Goal: Information Seeking & Learning: Learn about a topic

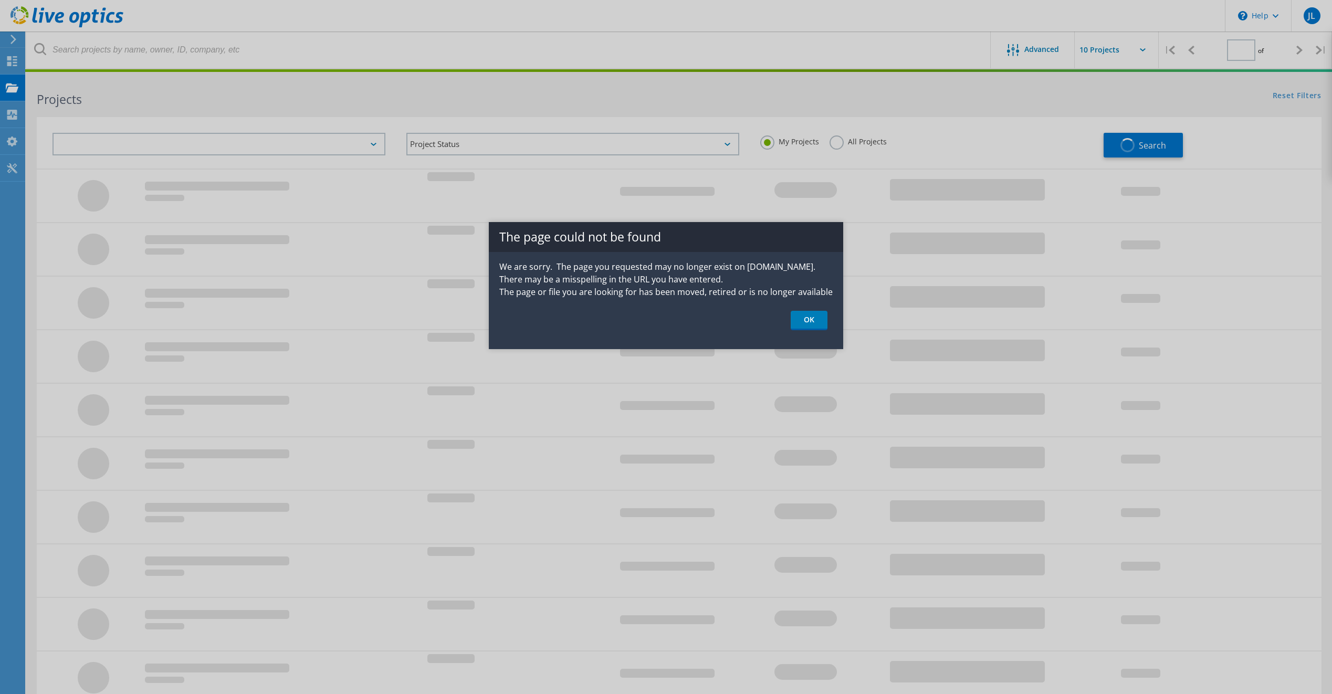
type input "1"
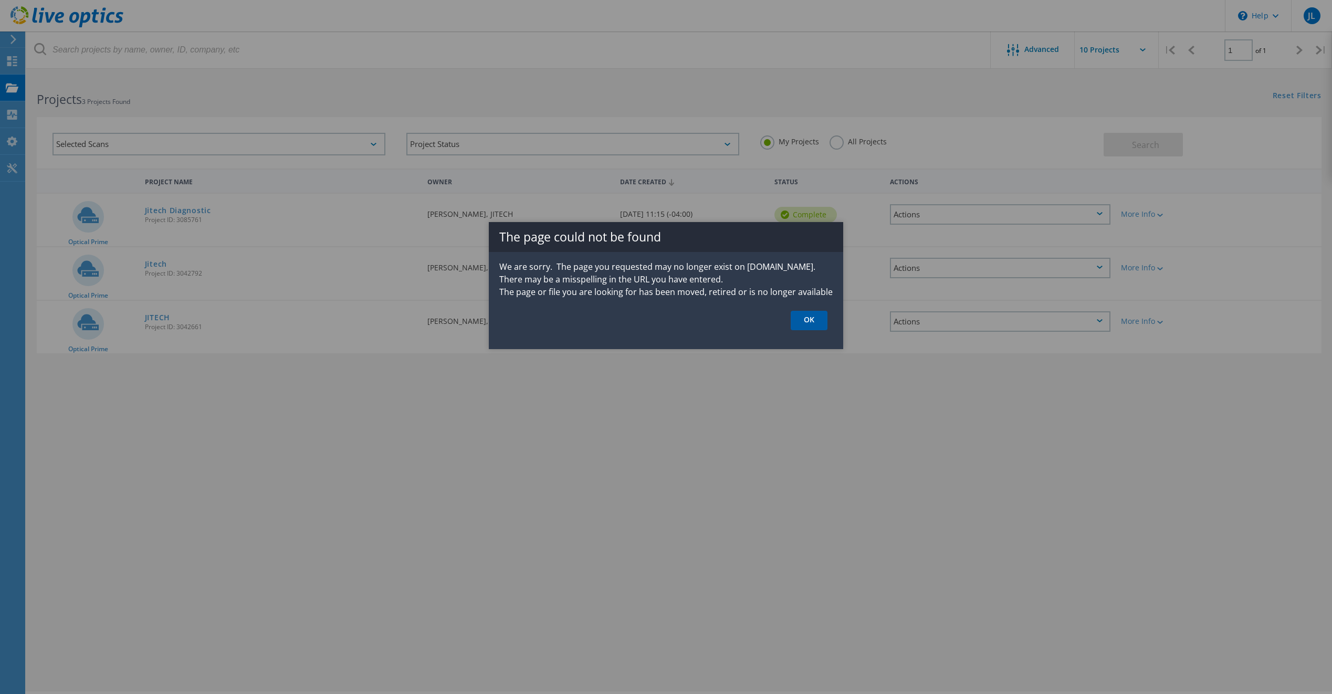
click at [797, 325] on link "OK" at bounding box center [809, 320] width 37 height 19
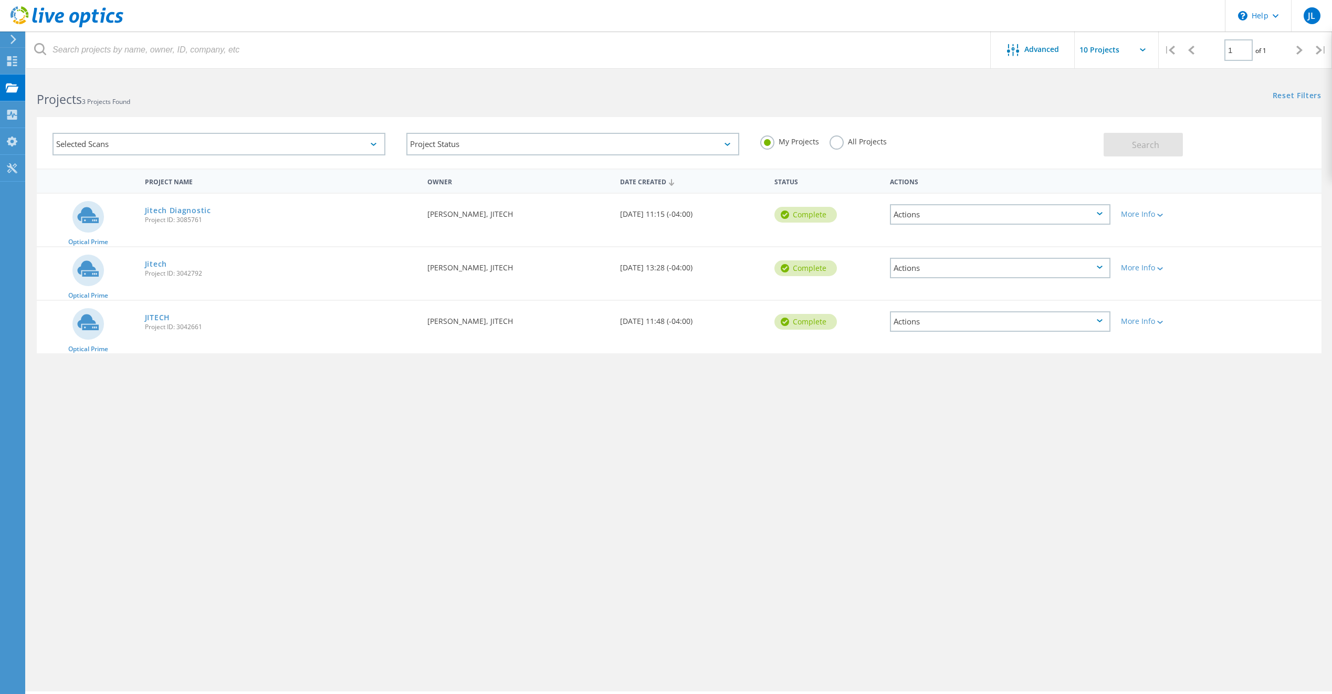
click at [1081, 218] on div "Actions" at bounding box center [1000, 214] width 220 height 20
click at [1152, 211] on div "More Info" at bounding box center [1167, 214] width 92 height 7
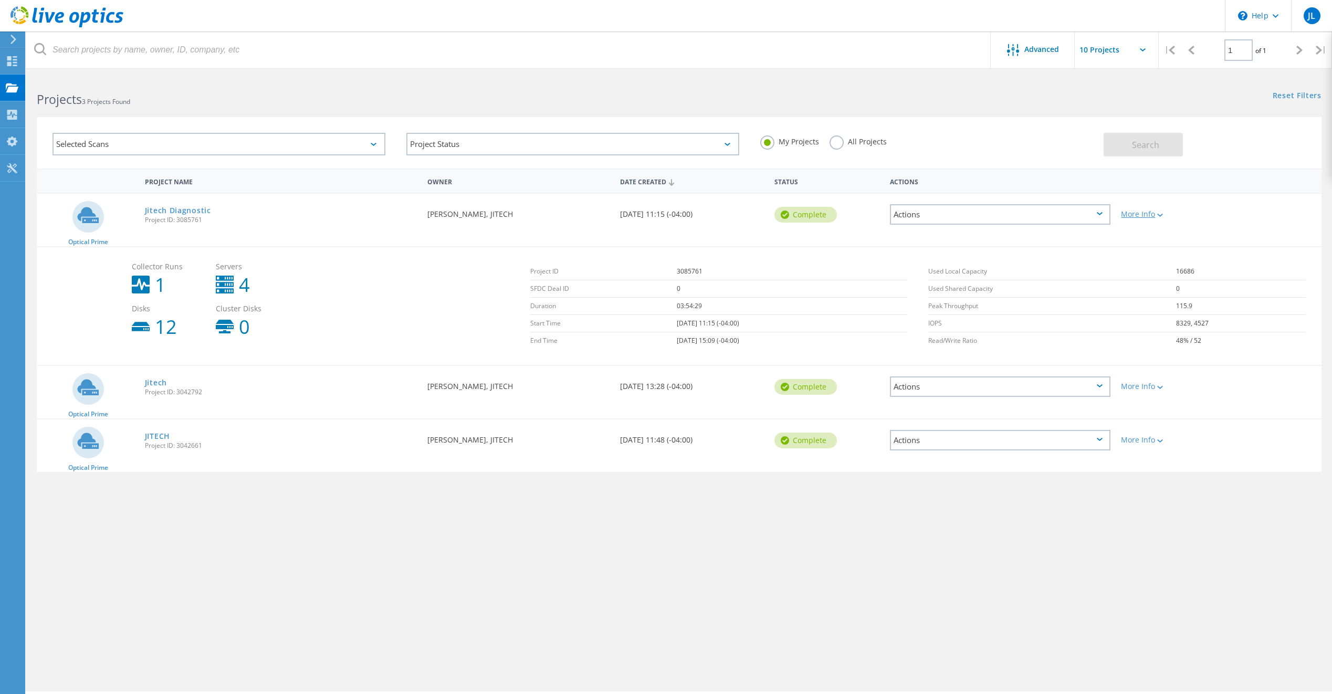
click at [1167, 215] on div "More Info" at bounding box center [1167, 214] width 92 height 7
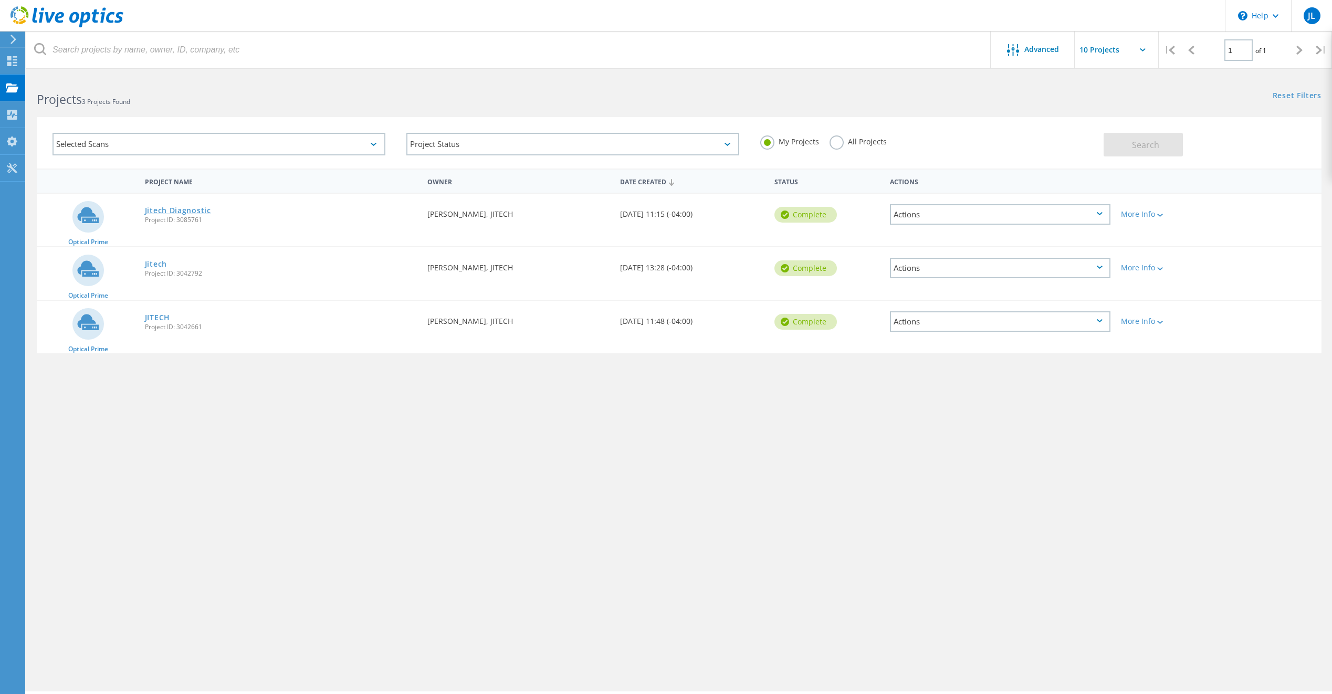
click at [174, 211] on link "Jitech Diagnostic" at bounding box center [178, 210] width 66 height 7
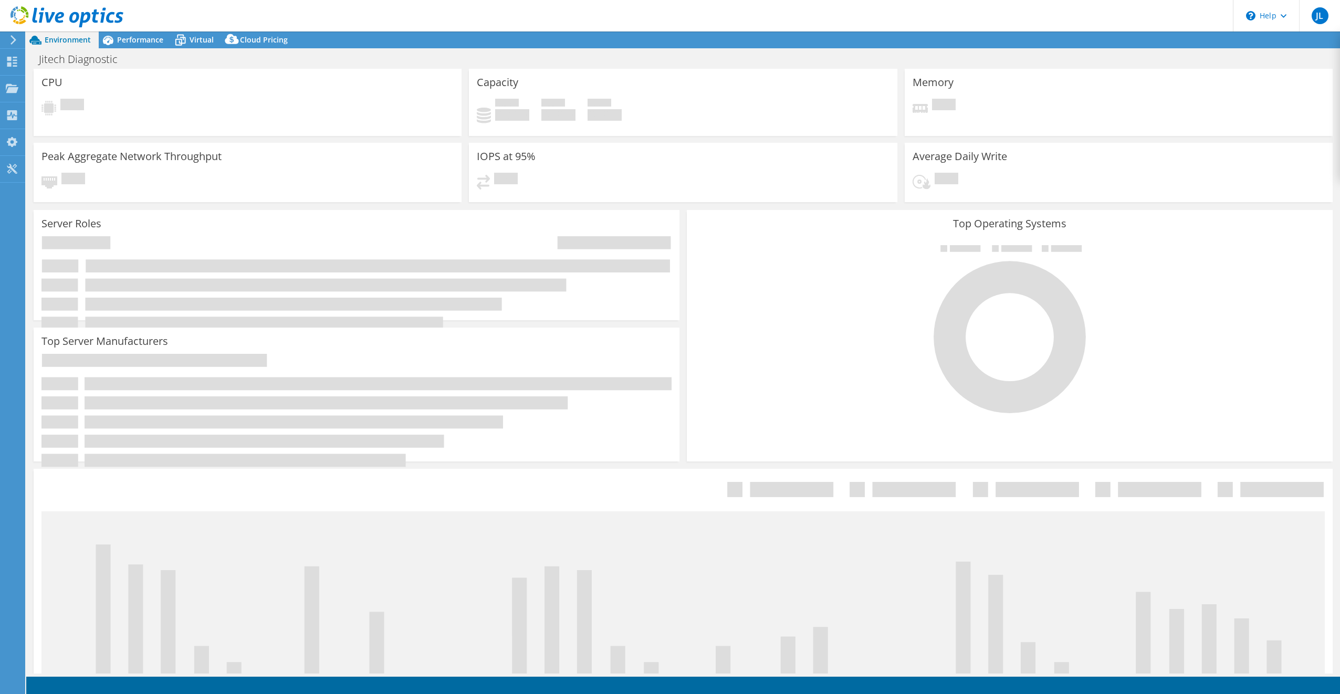
select select "USD"
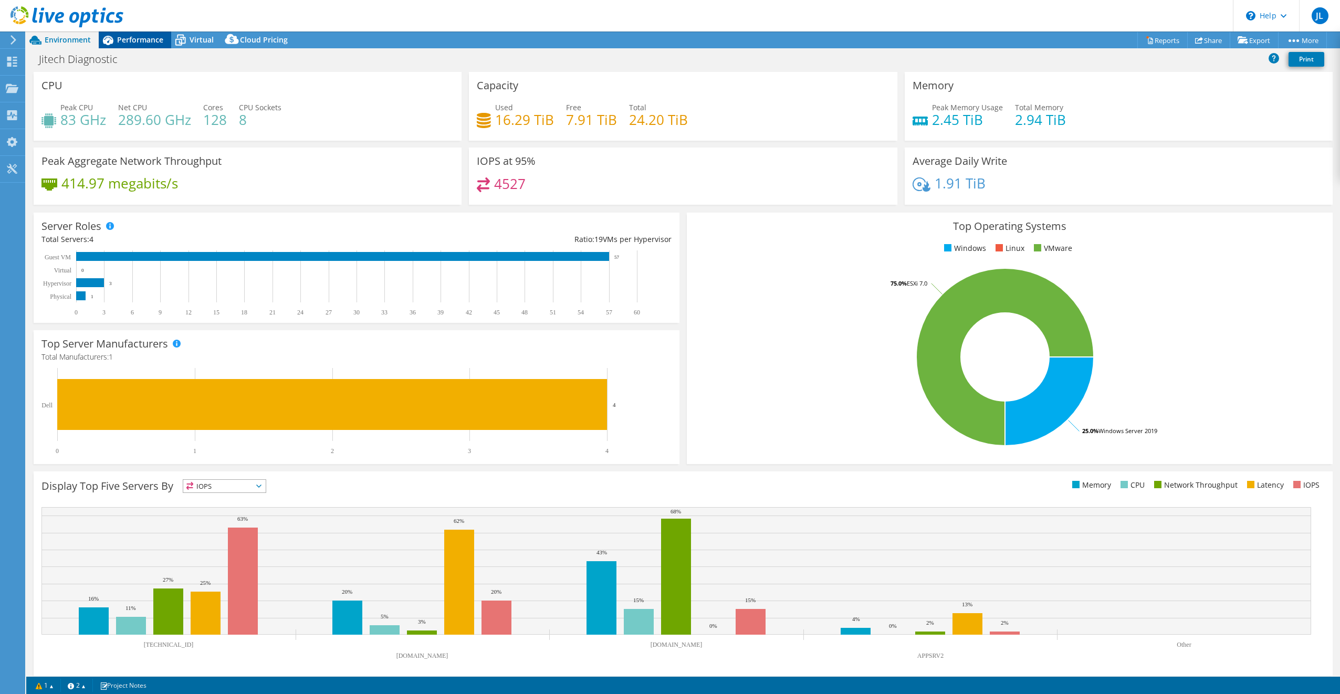
click at [136, 42] on span "Performance" at bounding box center [140, 40] width 46 height 10
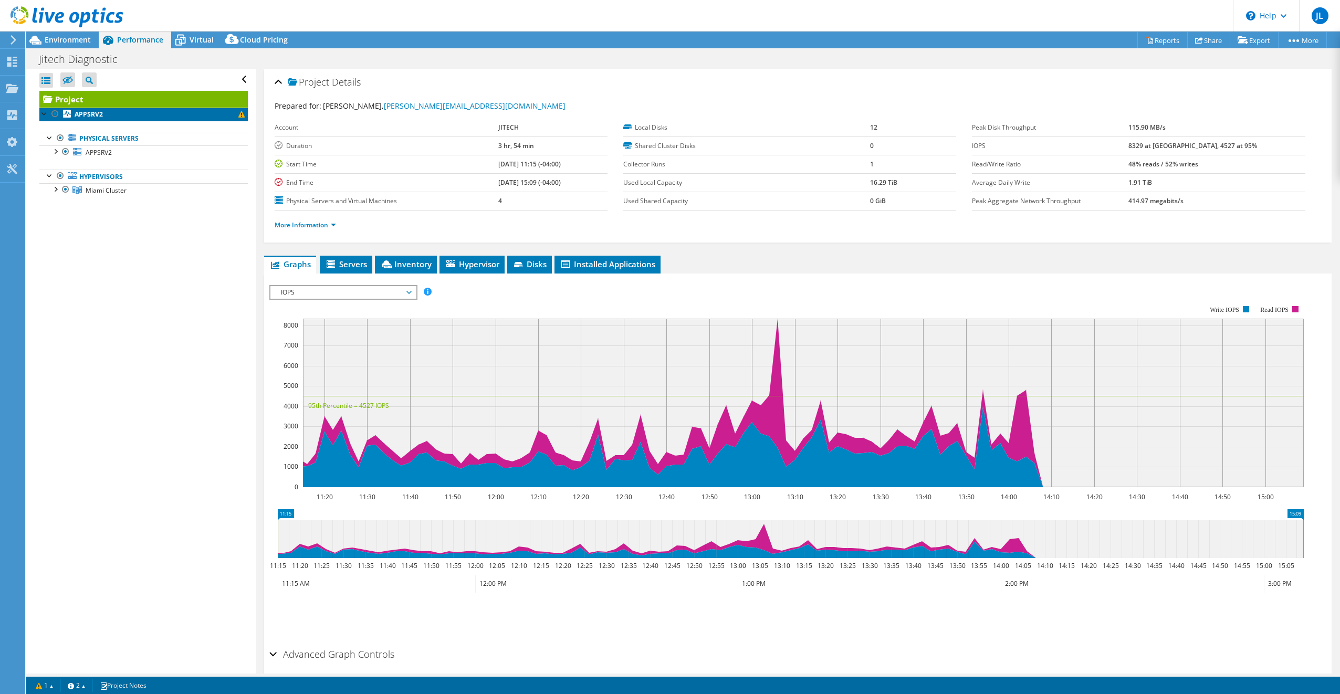
click at [221, 115] on link "APPSRV2" at bounding box center [143, 115] width 208 height 14
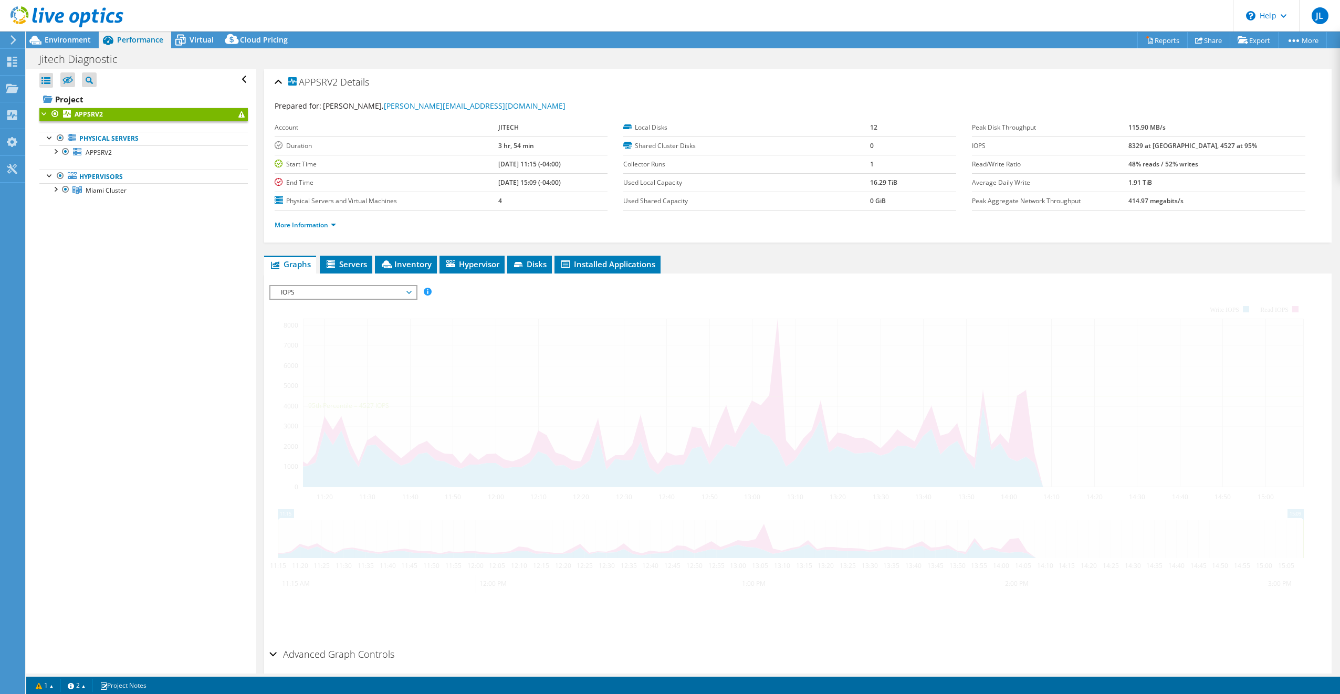
click at [238, 118] on span at bounding box center [241, 114] width 6 height 6
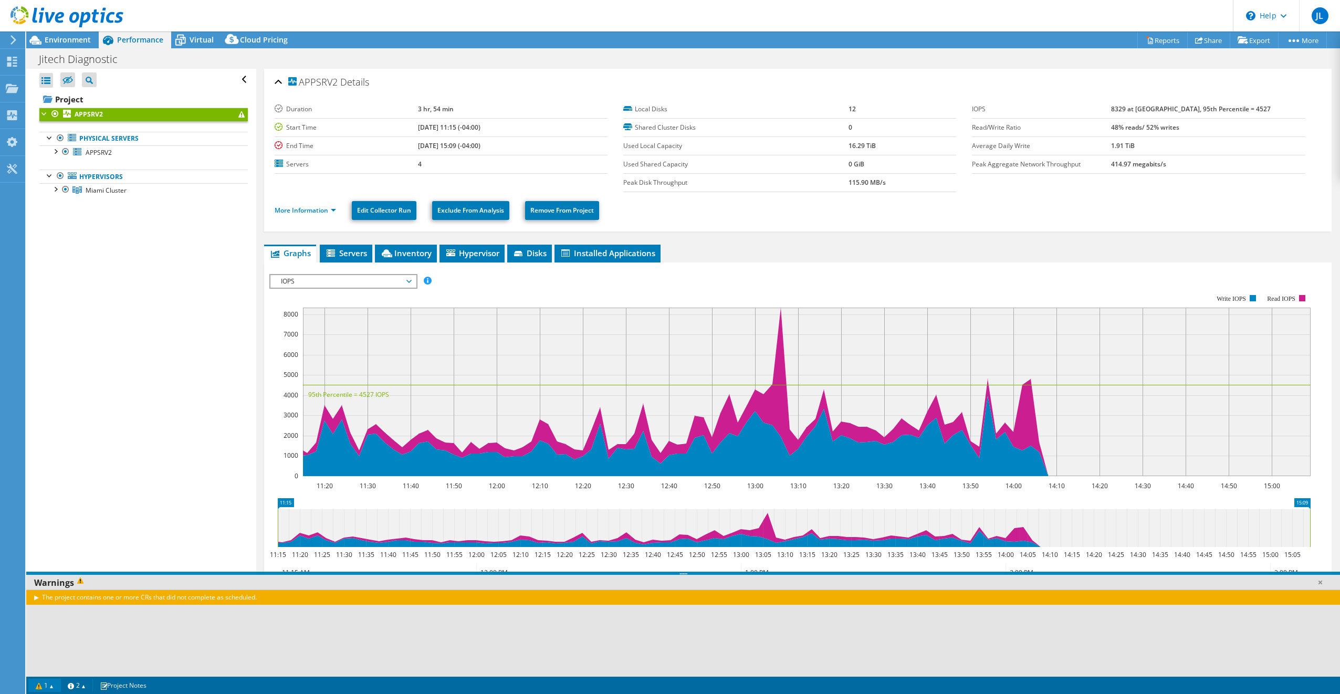
click at [54, 683] on link "1" at bounding box center [44, 685] width 33 height 13
click at [1321, 580] on link at bounding box center [1320, 582] width 10 height 10
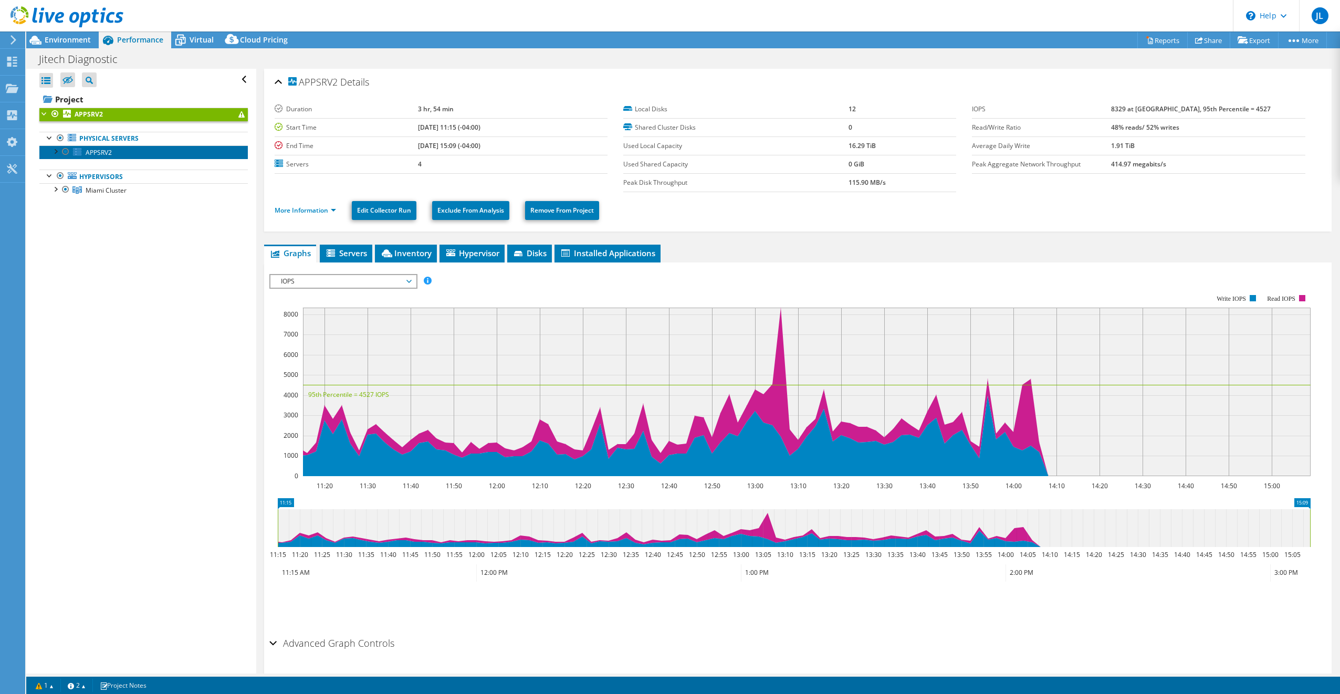
click at [131, 157] on link "APPSRV2" at bounding box center [143, 152] width 208 height 14
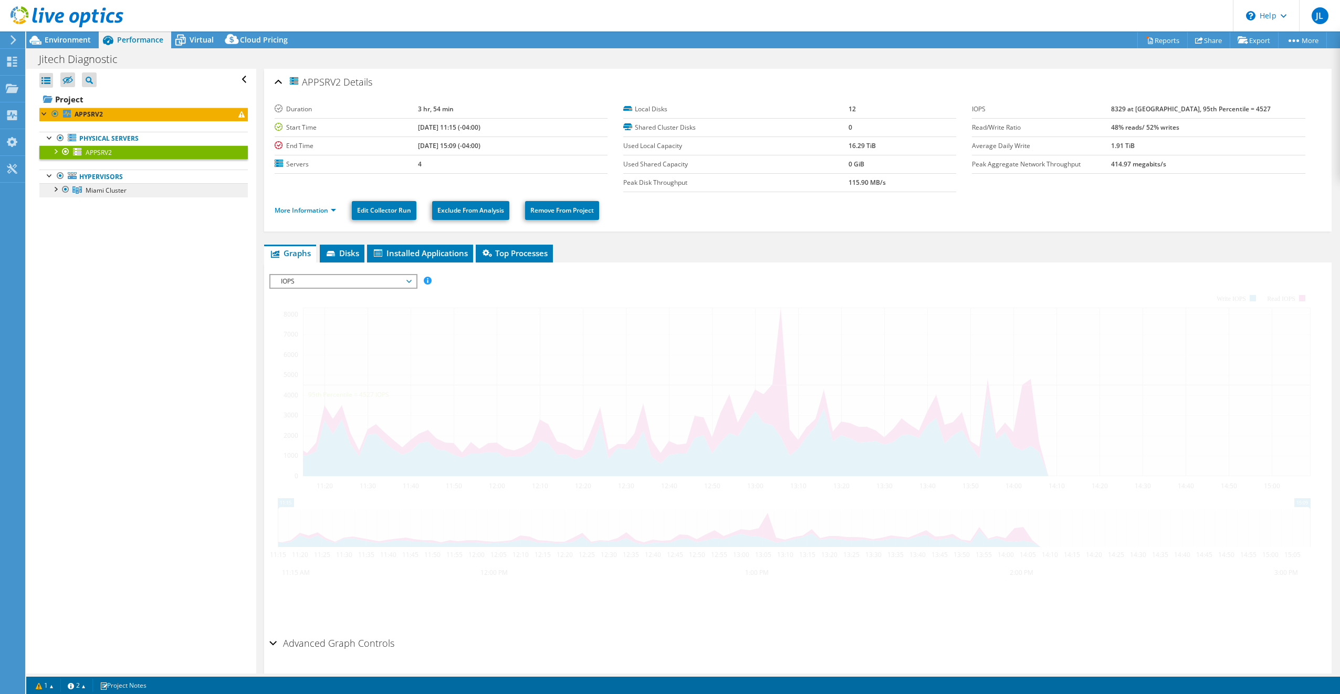
click at [141, 196] on link "Miami Cluster" at bounding box center [143, 190] width 208 height 14
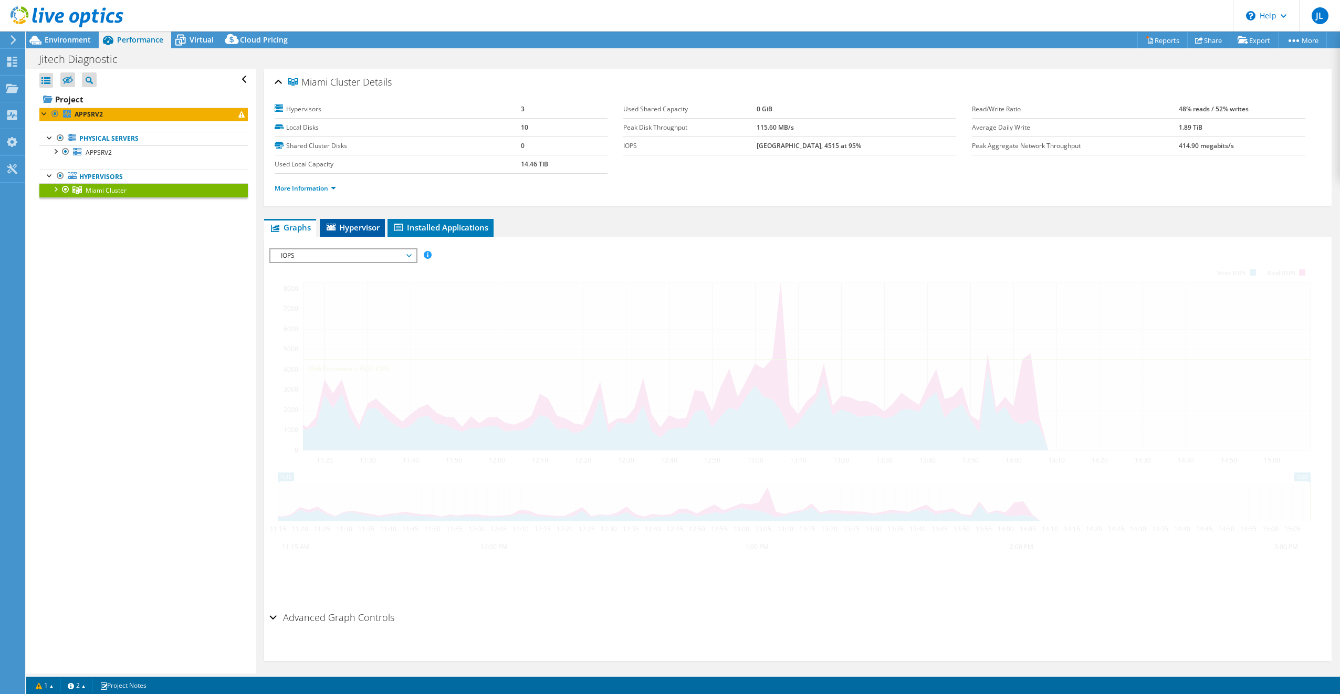
click at [354, 226] on span "Hypervisor" at bounding box center [352, 227] width 55 height 10
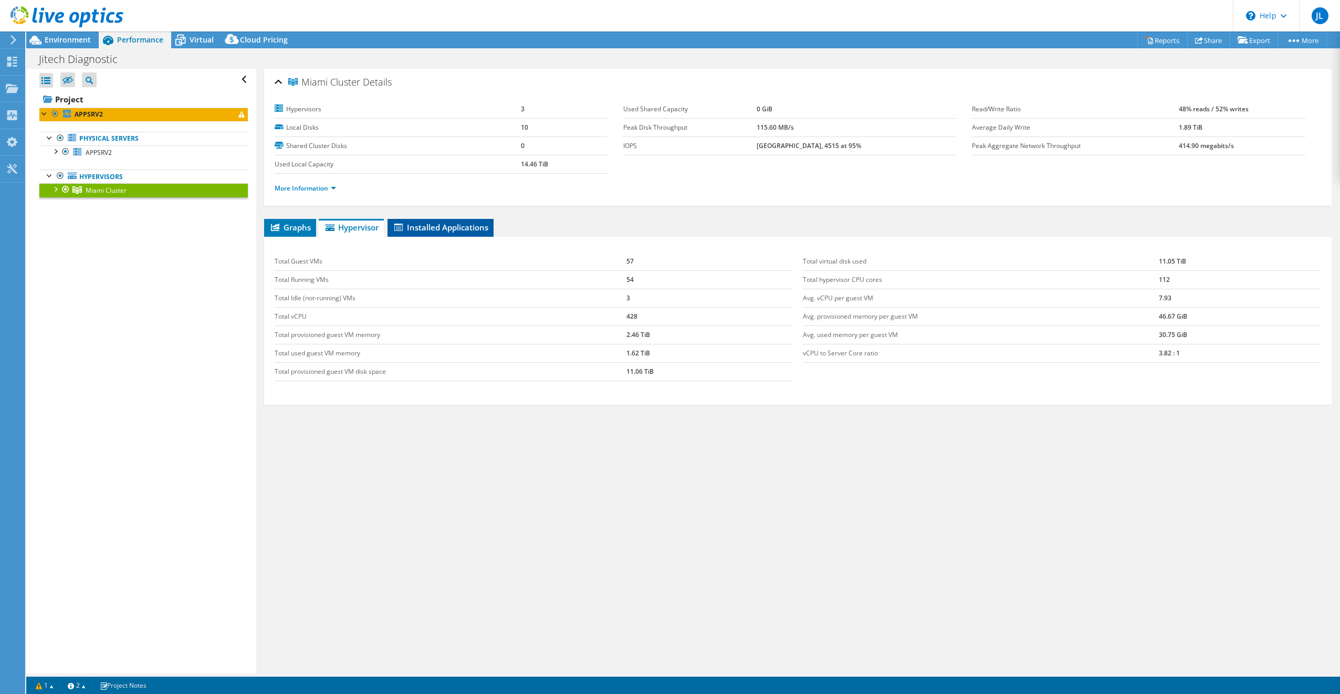
click at [444, 227] on span "Installed Applications" at bounding box center [441, 227] width 96 height 10
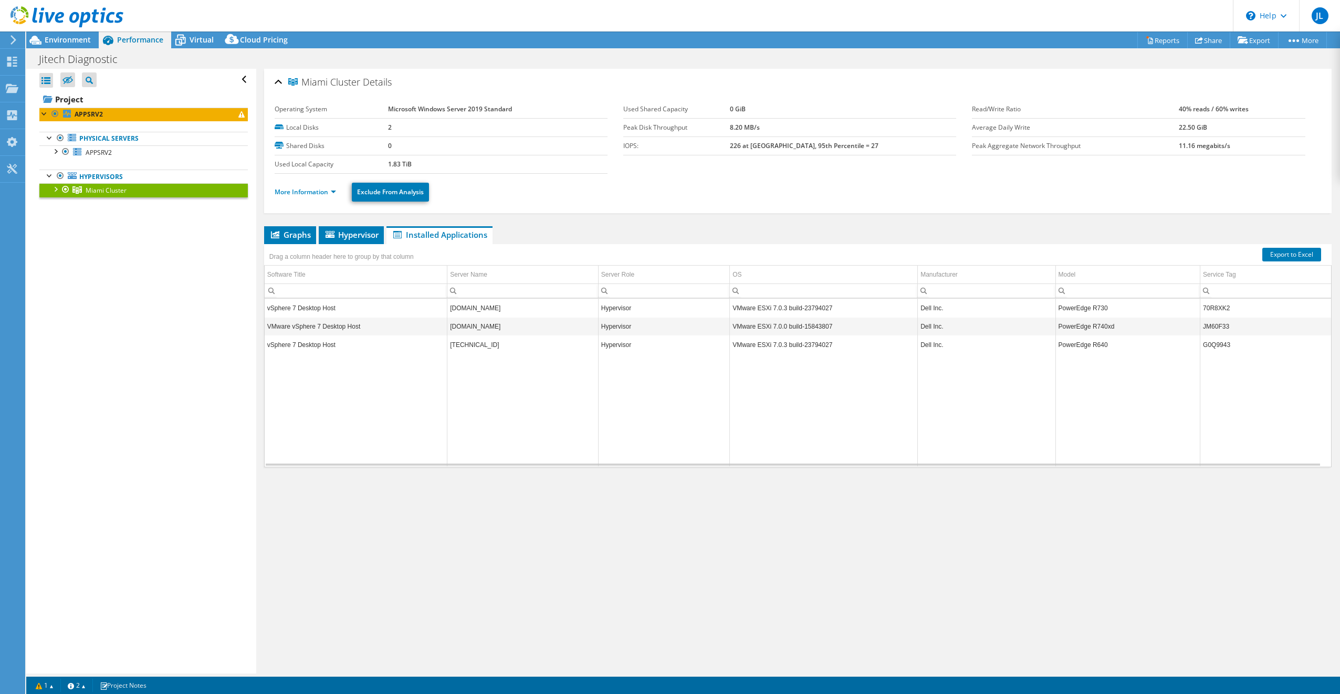
click at [52, 190] on div at bounding box center [55, 188] width 10 height 10
click at [60, 218] on div at bounding box center [60, 216] width 10 height 10
click at [68, 273] on div at bounding box center [65, 271] width 10 height 10
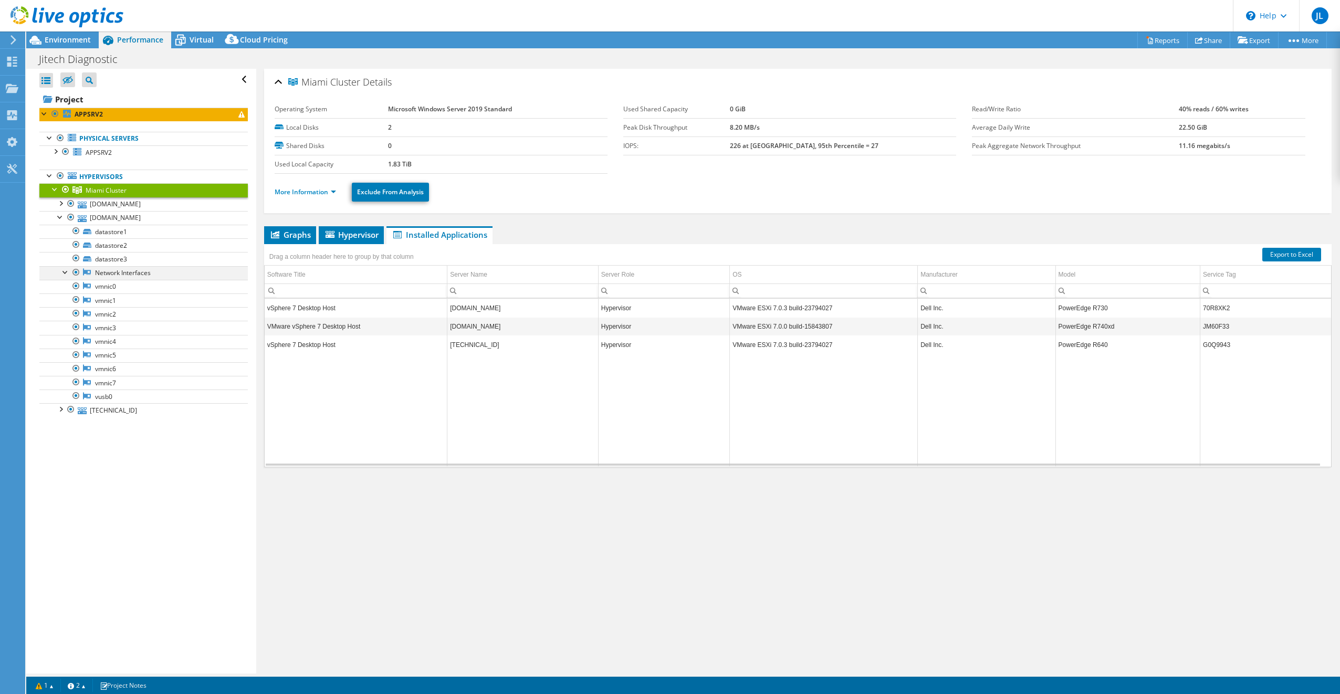
click at [68, 273] on div at bounding box center [65, 271] width 10 height 10
click at [61, 217] on div at bounding box center [60, 216] width 10 height 10
click at [62, 202] on div at bounding box center [60, 202] width 10 height 10
click at [62, 219] on div at bounding box center [60, 216] width 10 height 10
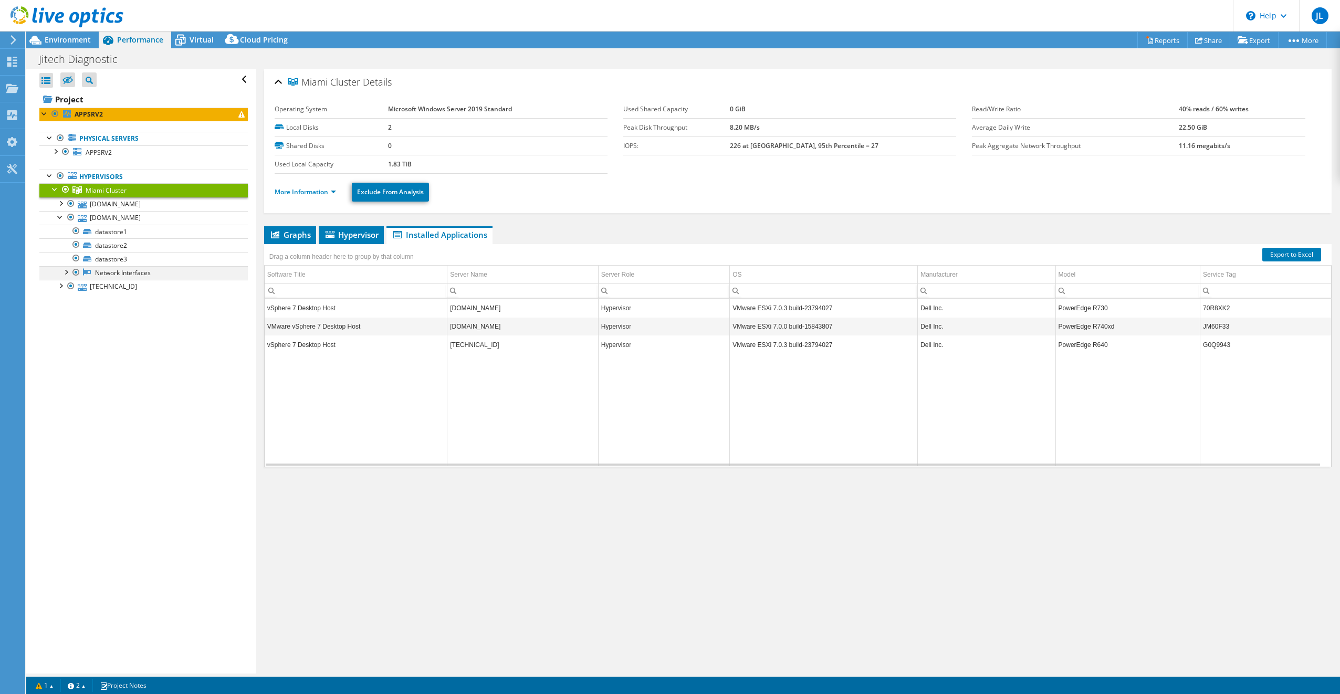
click at [68, 274] on div at bounding box center [65, 271] width 10 height 10
click at [121, 277] on link "Network Interfaces" at bounding box center [143, 273] width 208 height 14
click at [115, 287] on link "vmnic0" at bounding box center [143, 287] width 208 height 14
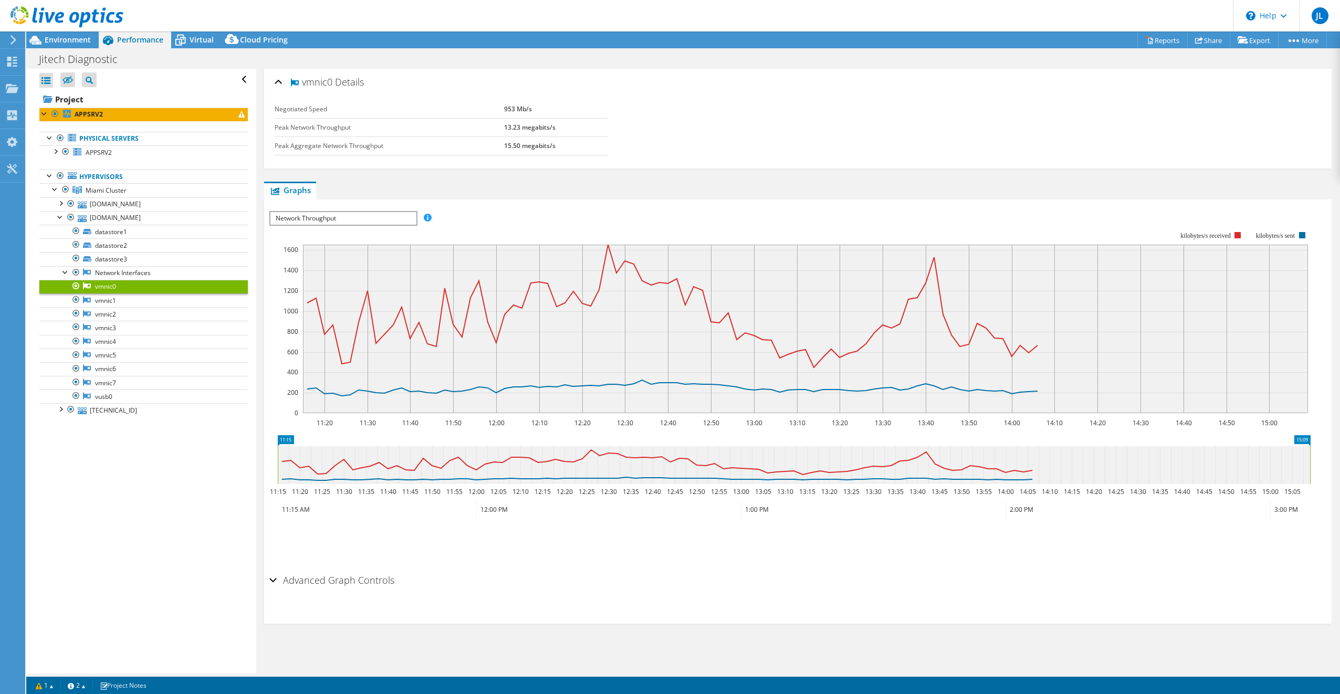
click at [299, 577] on h2 "Advanced Graph Controls" at bounding box center [331, 580] width 125 height 21
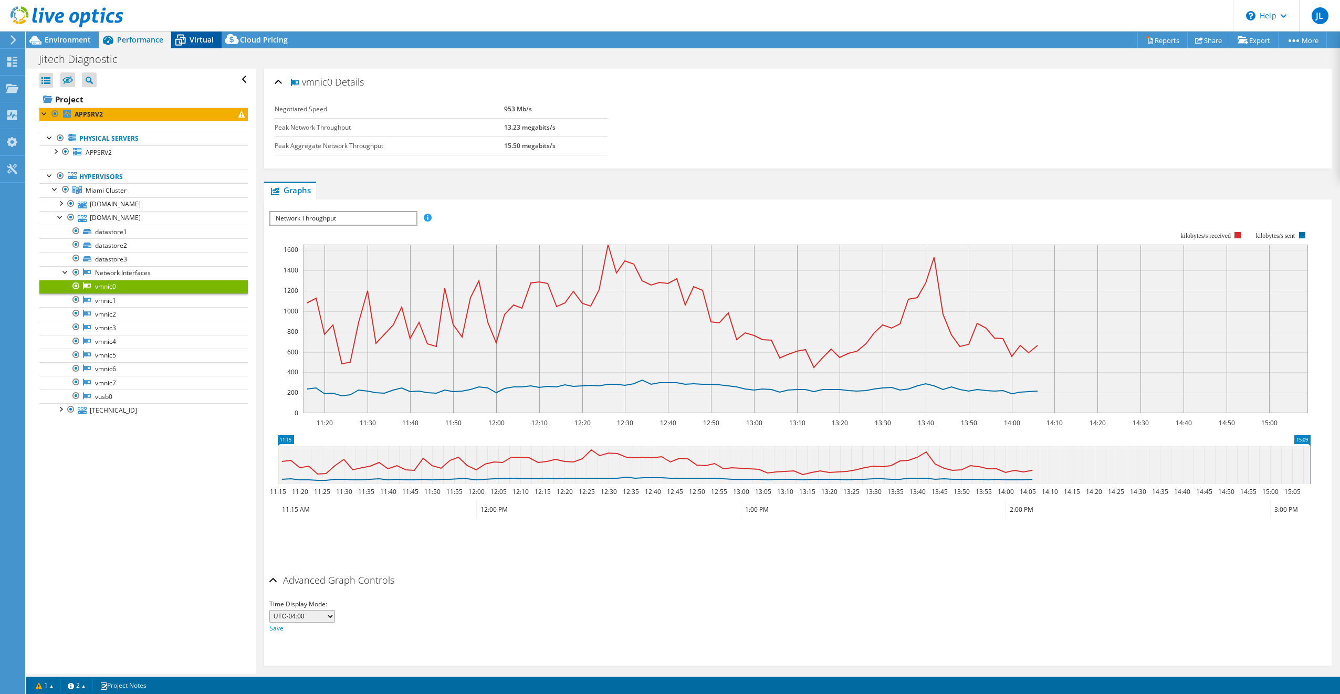
click at [198, 39] on span "Virtual" at bounding box center [202, 40] width 24 height 10
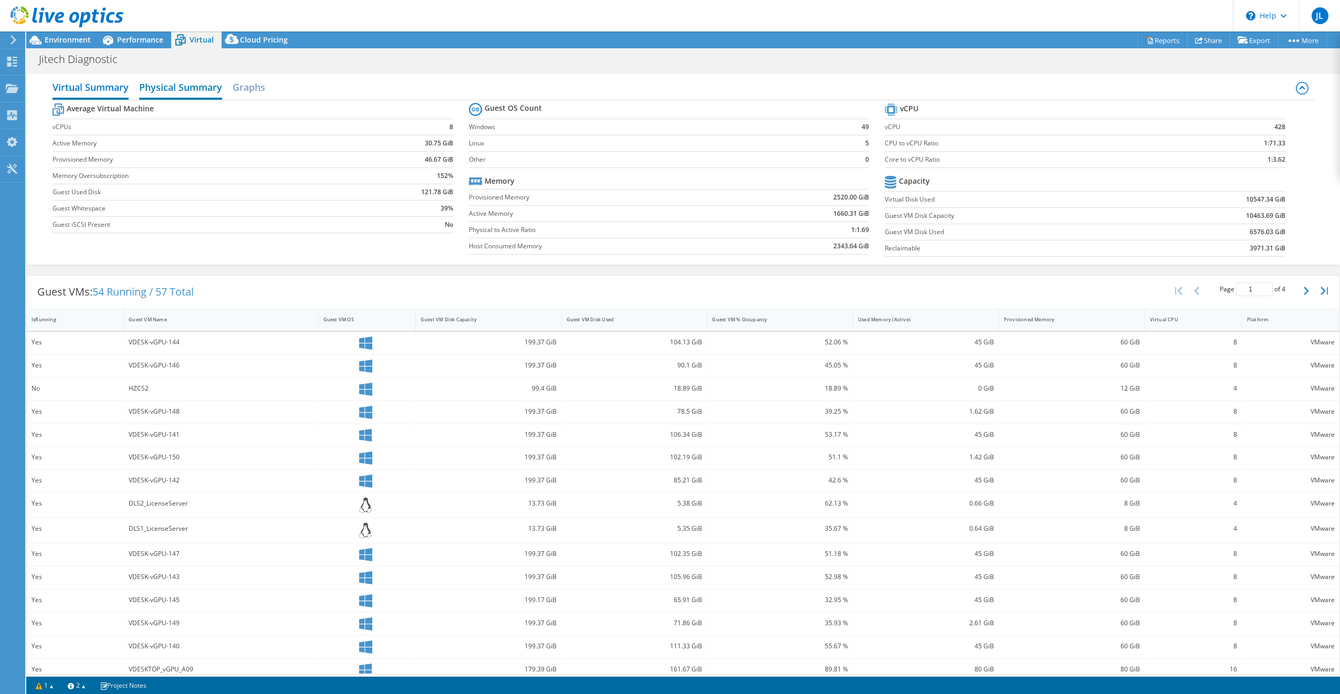
click at [175, 83] on h2 "Physical Summary" at bounding box center [180, 88] width 83 height 23
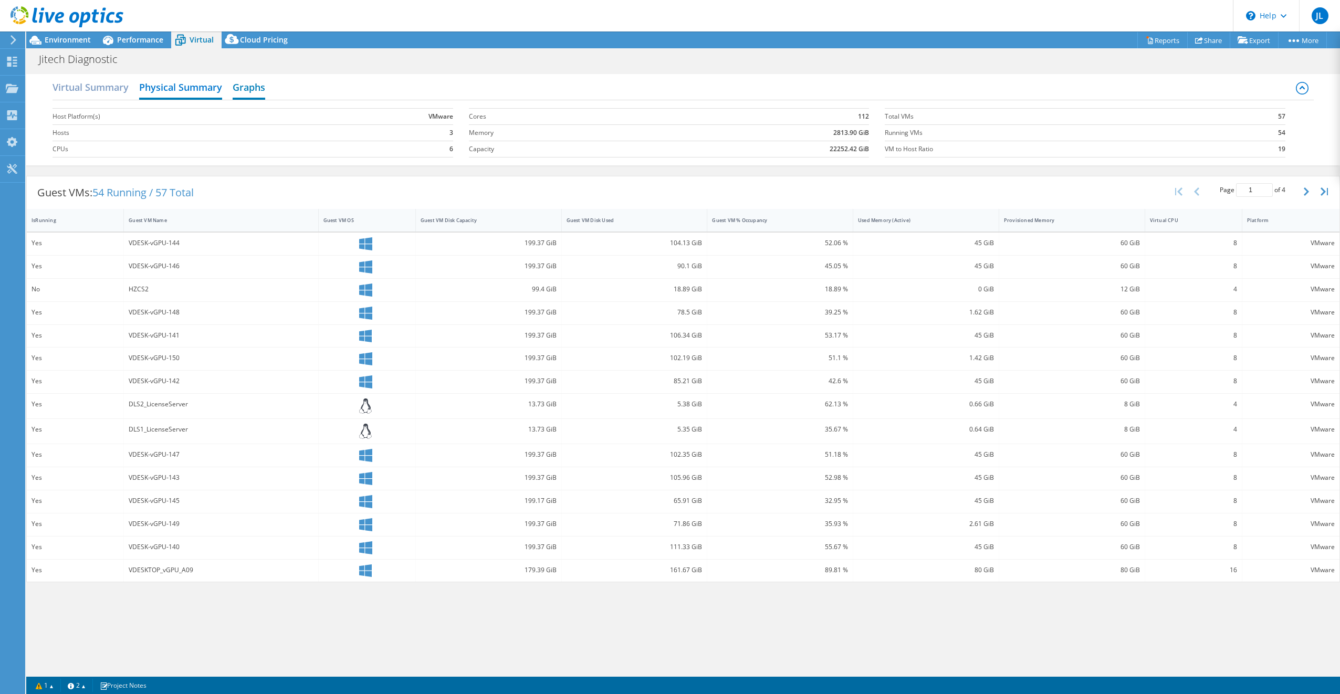
click at [243, 85] on h2 "Graphs" at bounding box center [249, 88] width 33 height 23
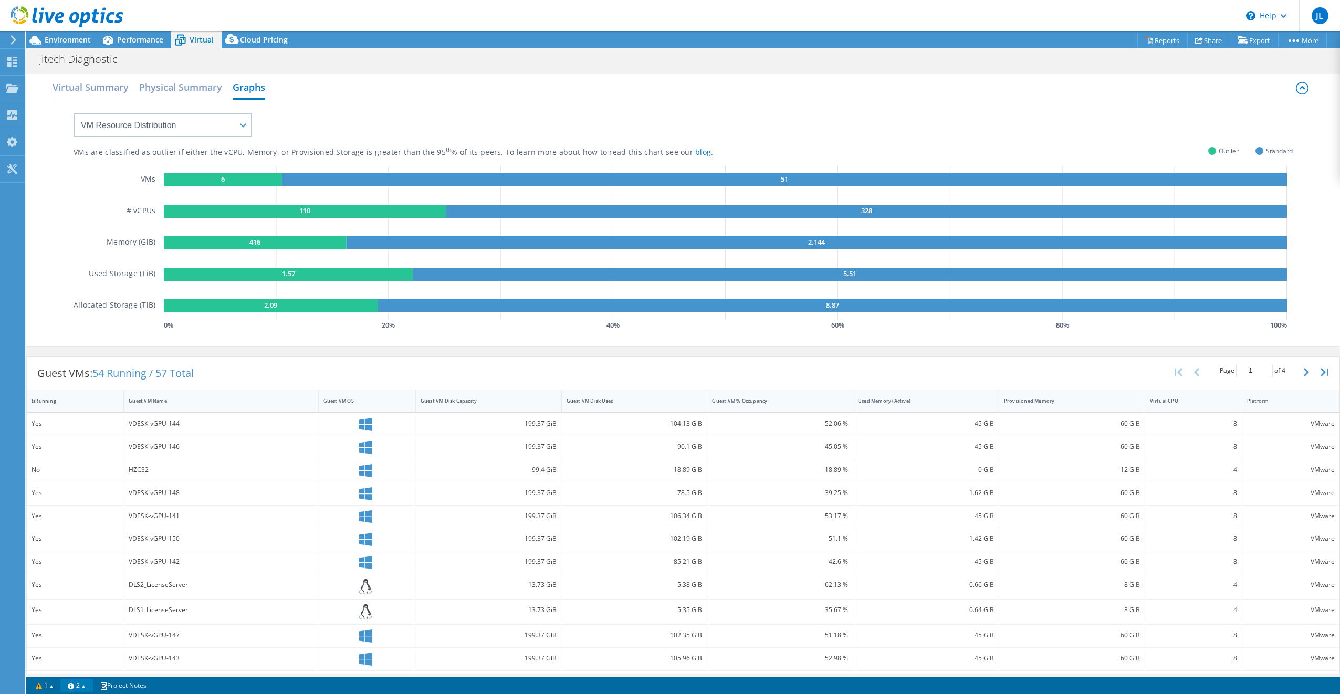
click at [89, 686] on link "2" at bounding box center [76, 685] width 33 height 13
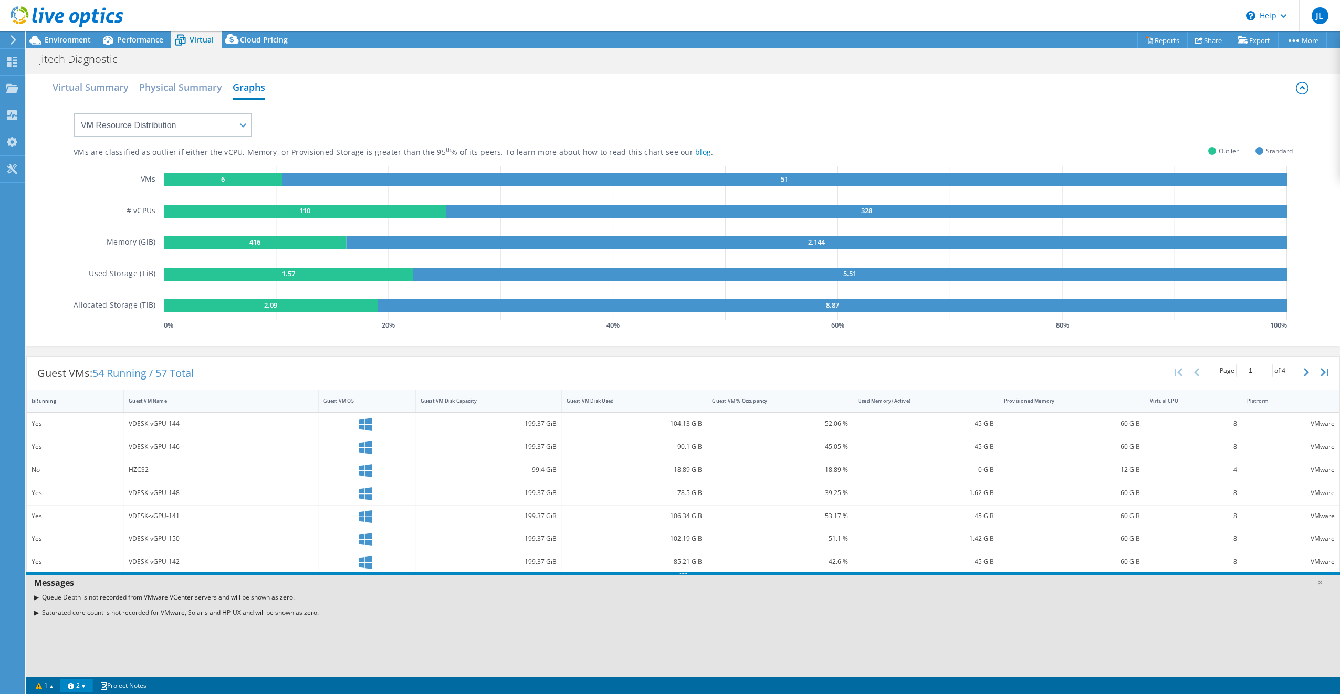
click at [89, 686] on link "2" at bounding box center [76, 685] width 33 height 13
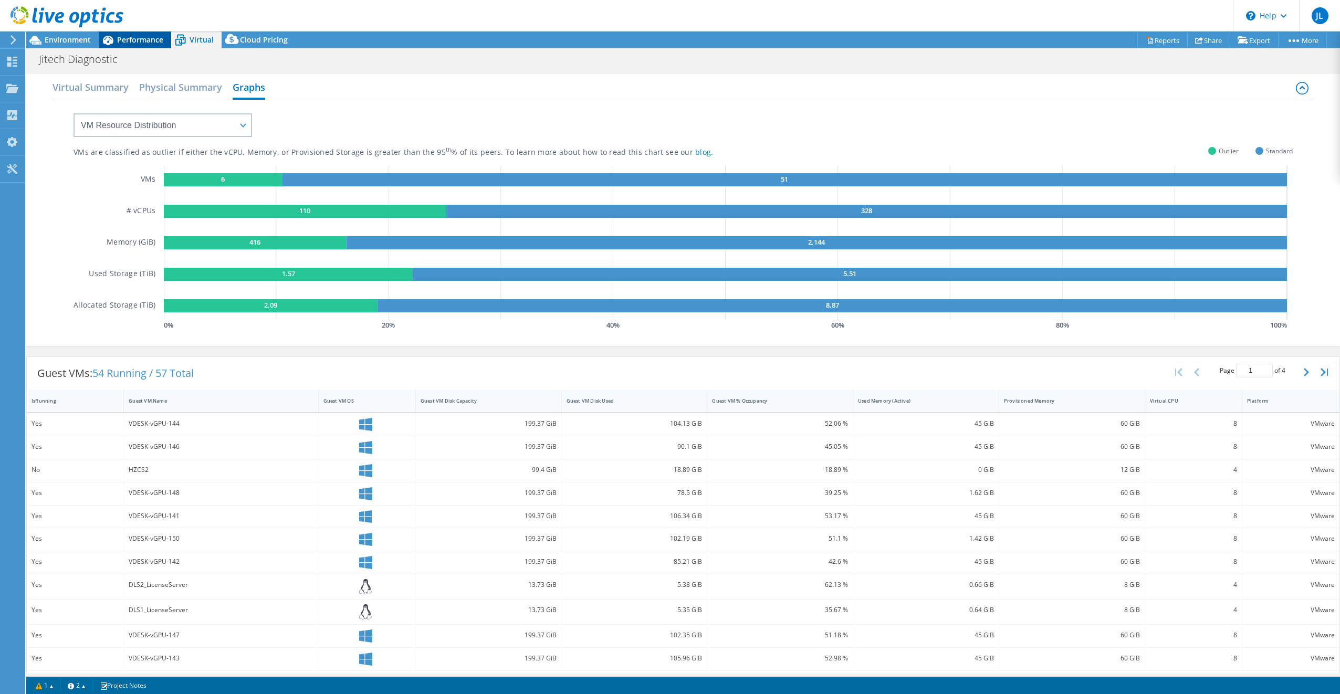
click at [141, 45] on div "Performance" at bounding box center [135, 39] width 72 height 17
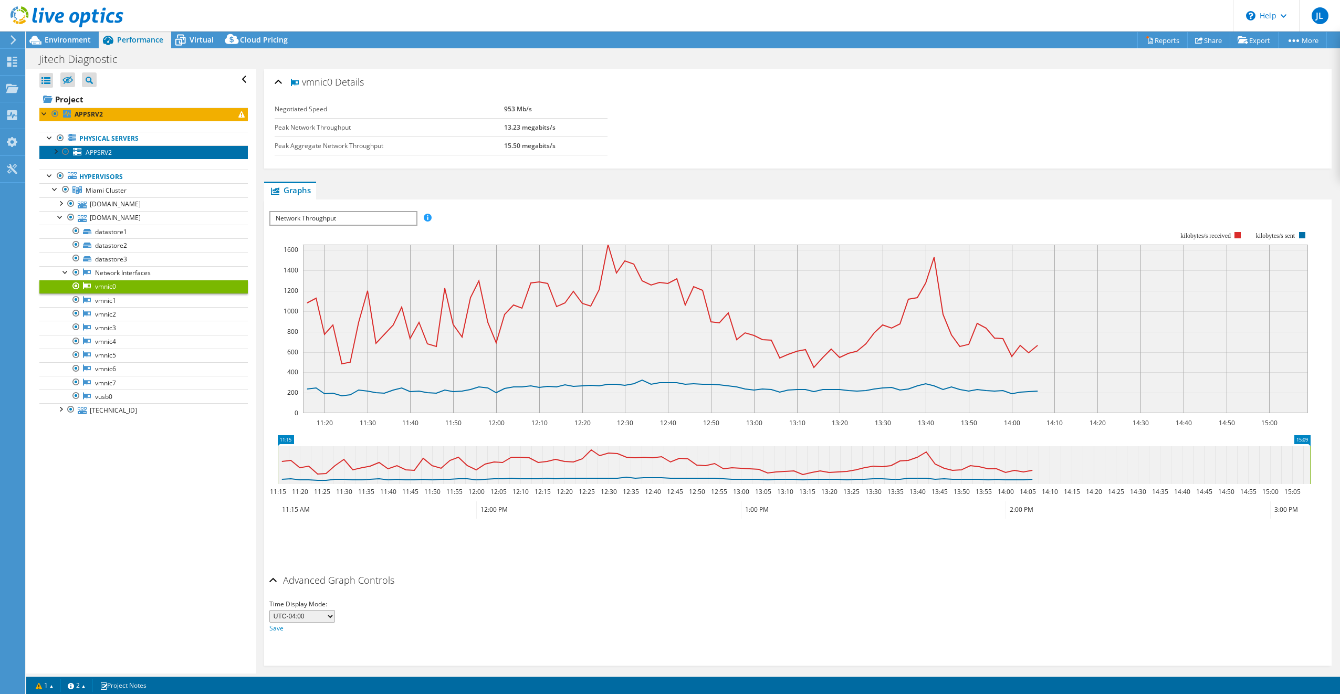
click at [108, 153] on span "APPSRV2" at bounding box center [99, 152] width 26 height 9
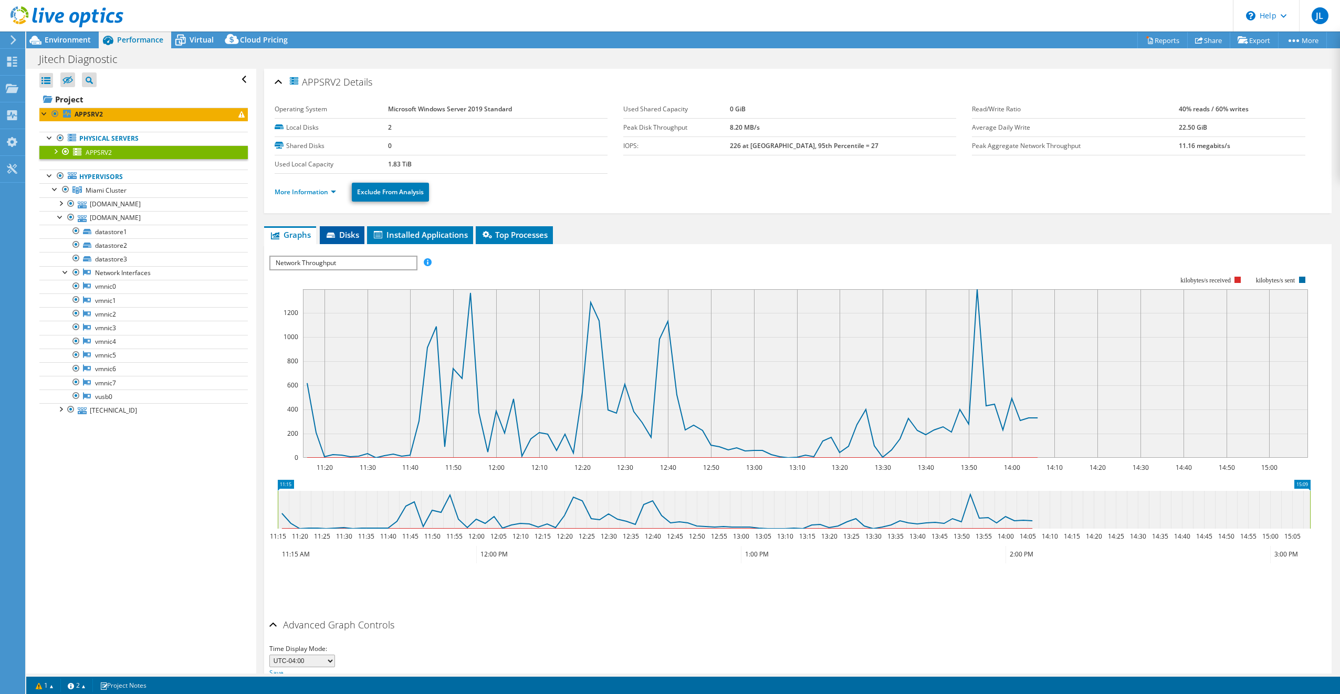
click at [346, 235] on span "Disks" at bounding box center [342, 234] width 34 height 10
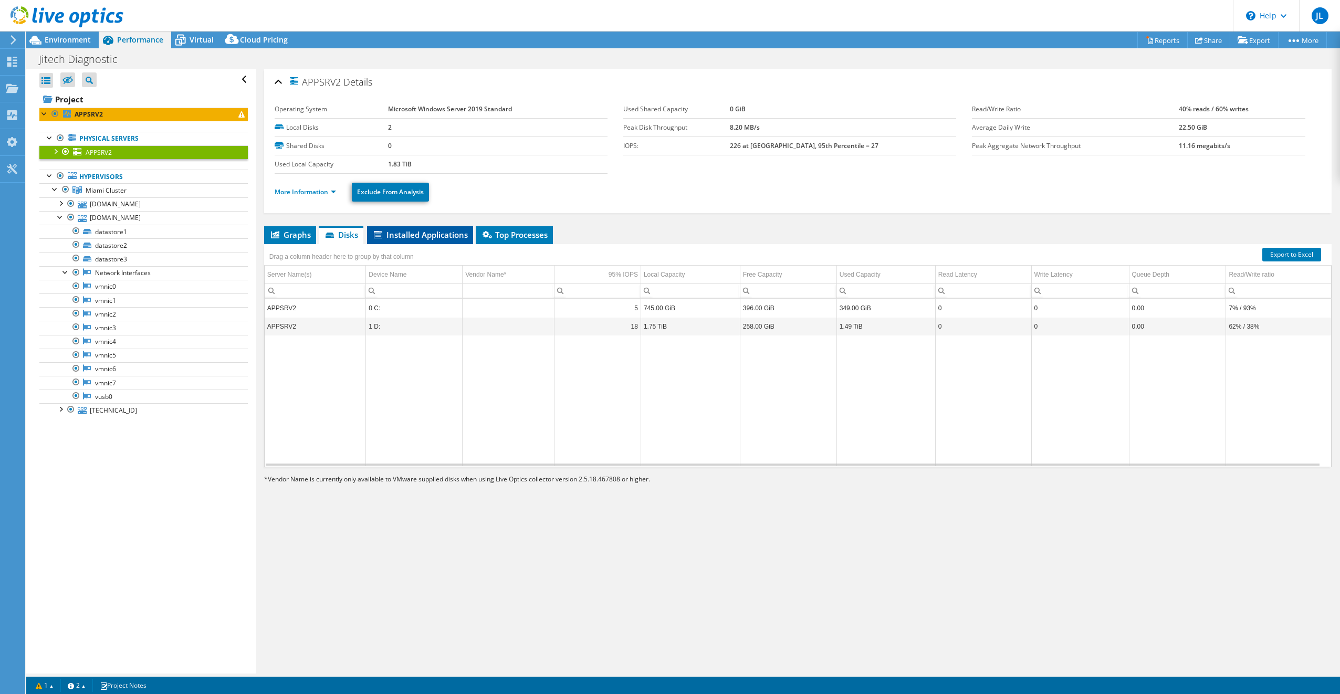
click at [421, 237] on span "Installed Applications" at bounding box center [420, 234] width 96 height 10
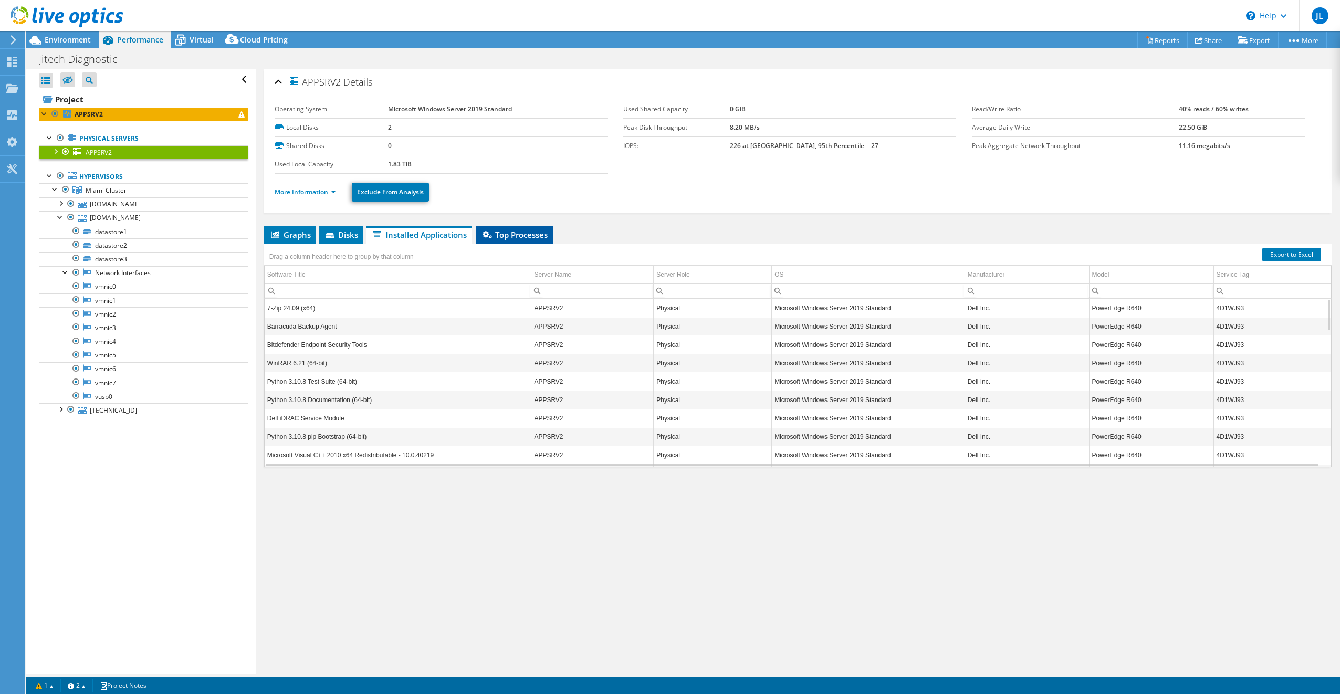
click at [534, 233] on span "Top Processes" at bounding box center [514, 234] width 67 height 10
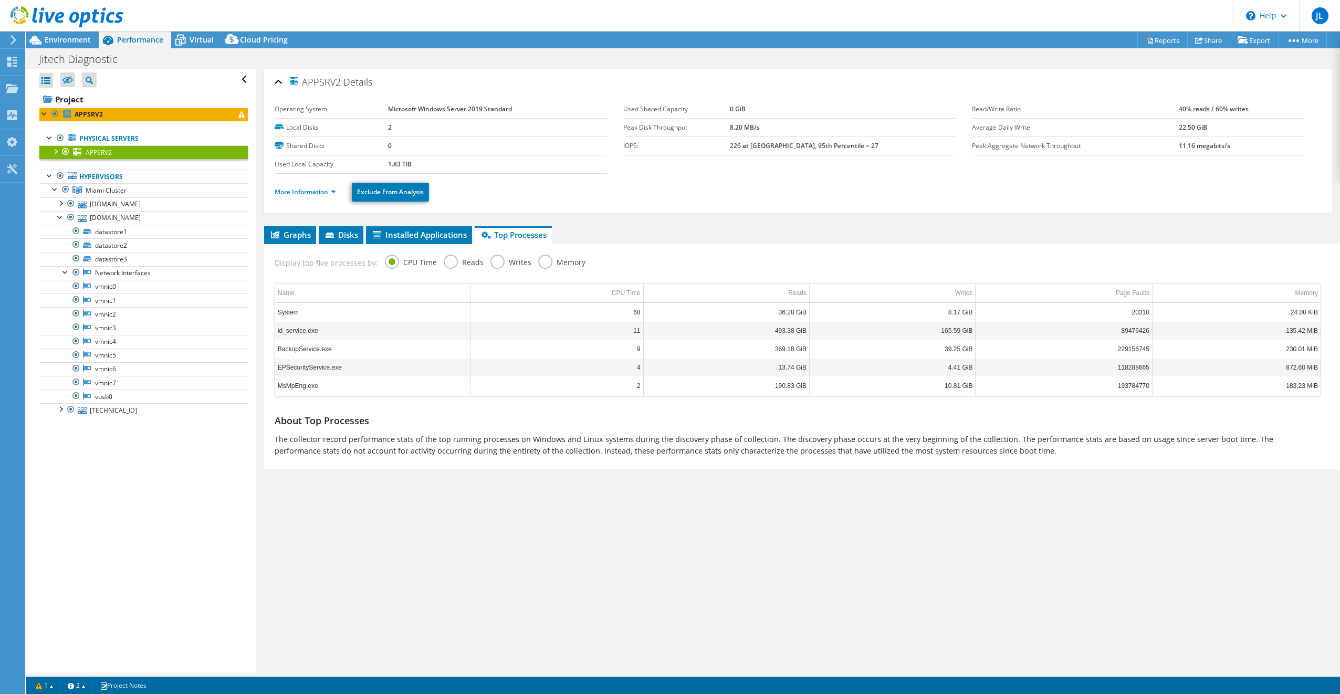
click at [544, 258] on label "Memory" at bounding box center [561, 261] width 47 height 13
click at [0, 0] on input "Memory" at bounding box center [0, 0] width 0 height 0
click at [397, 266] on label "CPU Time" at bounding box center [411, 261] width 52 height 13
click at [0, 0] on input "CPU Time" at bounding box center [0, 0] width 0 height 0
click at [66, 41] on span "Environment" at bounding box center [68, 40] width 46 height 10
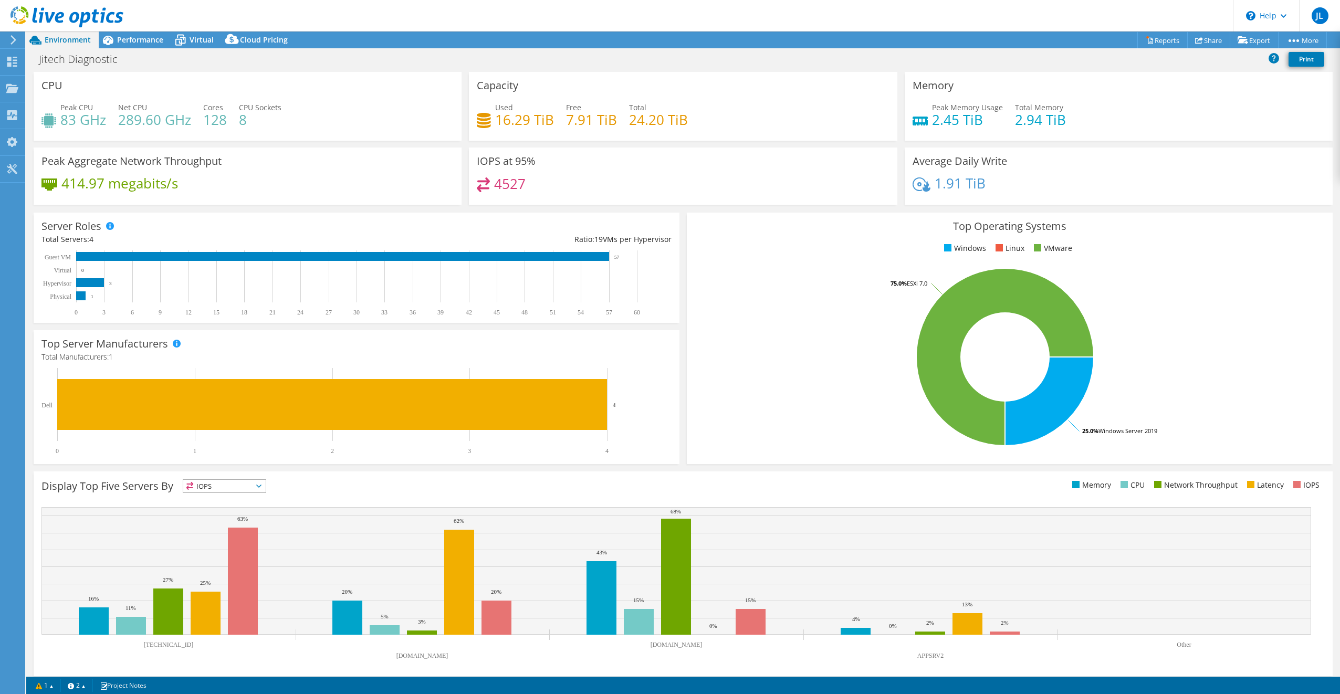
click at [14, 40] on icon at bounding box center [13, 39] width 8 height 9
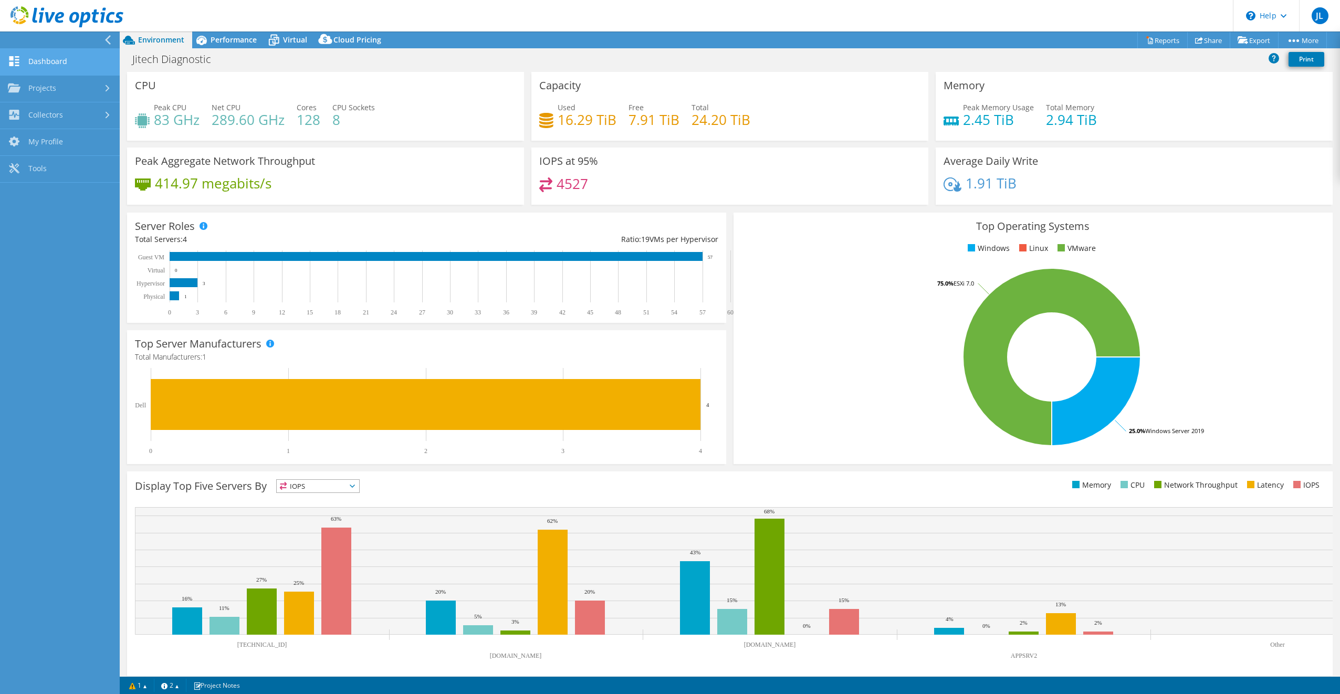
click at [60, 56] on link "Dashboard" at bounding box center [60, 62] width 120 height 27
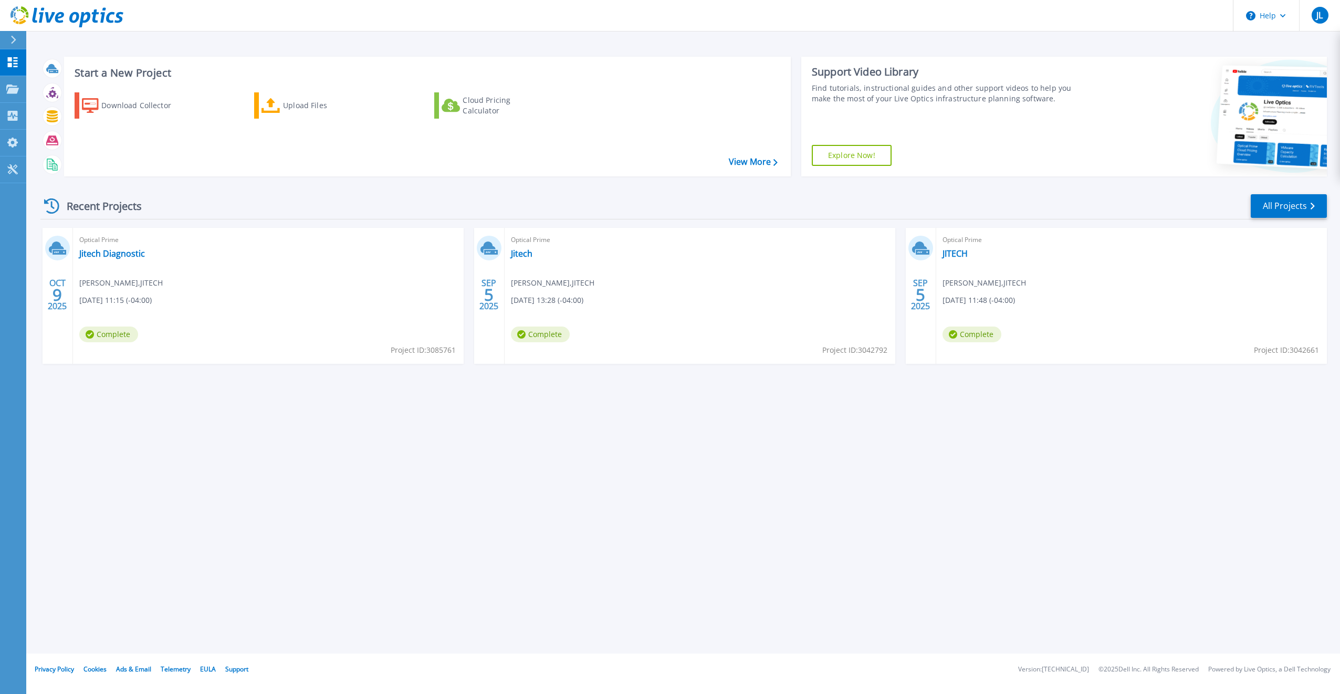
click at [877, 541] on div "Start a New Project Download Collector Upload Files Cloud Pricing Calculator Vi…" at bounding box center [683, 327] width 1314 height 654
click at [707, 431] on div "Start a New Project Download Collector Upload Files Cloud Pricing Calculator Vi…" at bounding box center [683, 327] width 1314 height 654
click at [114, 255] on link "Jitech Diagnostic" at bounding box center [112, 253] width 66 height 10
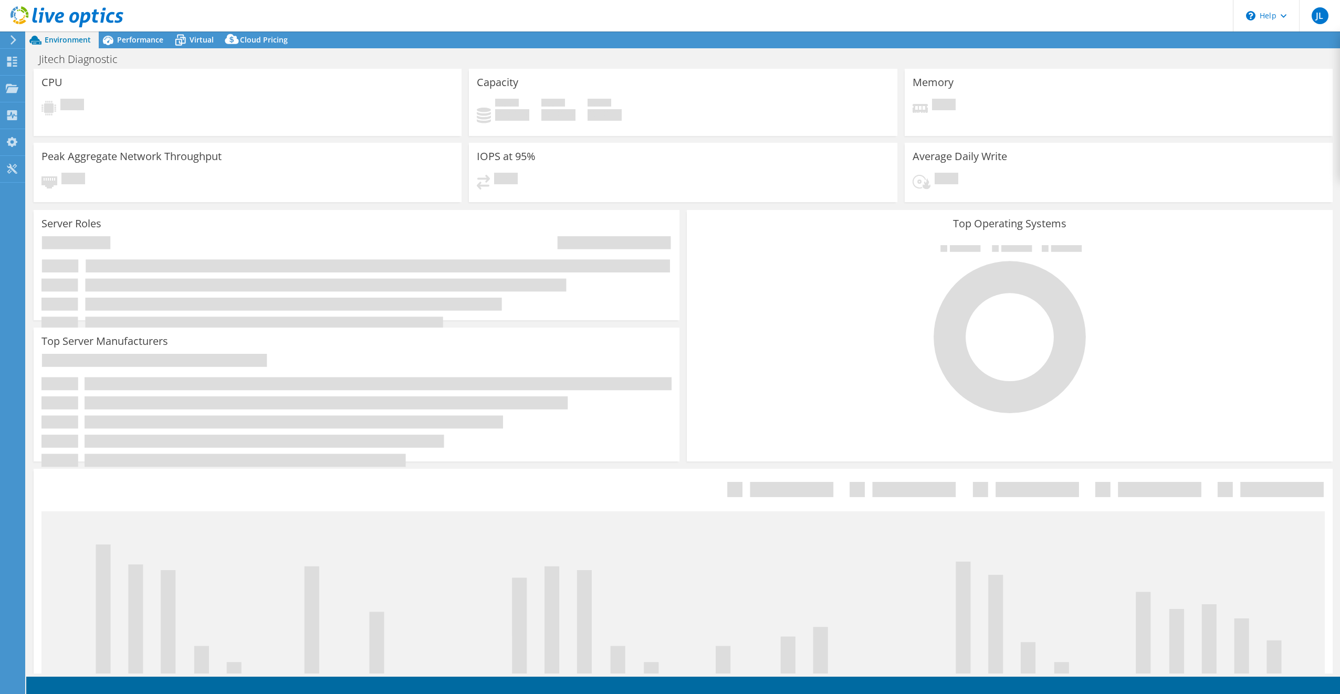
select select "USD"
